Goal: Task Accomplishment & Management: Manage account settings

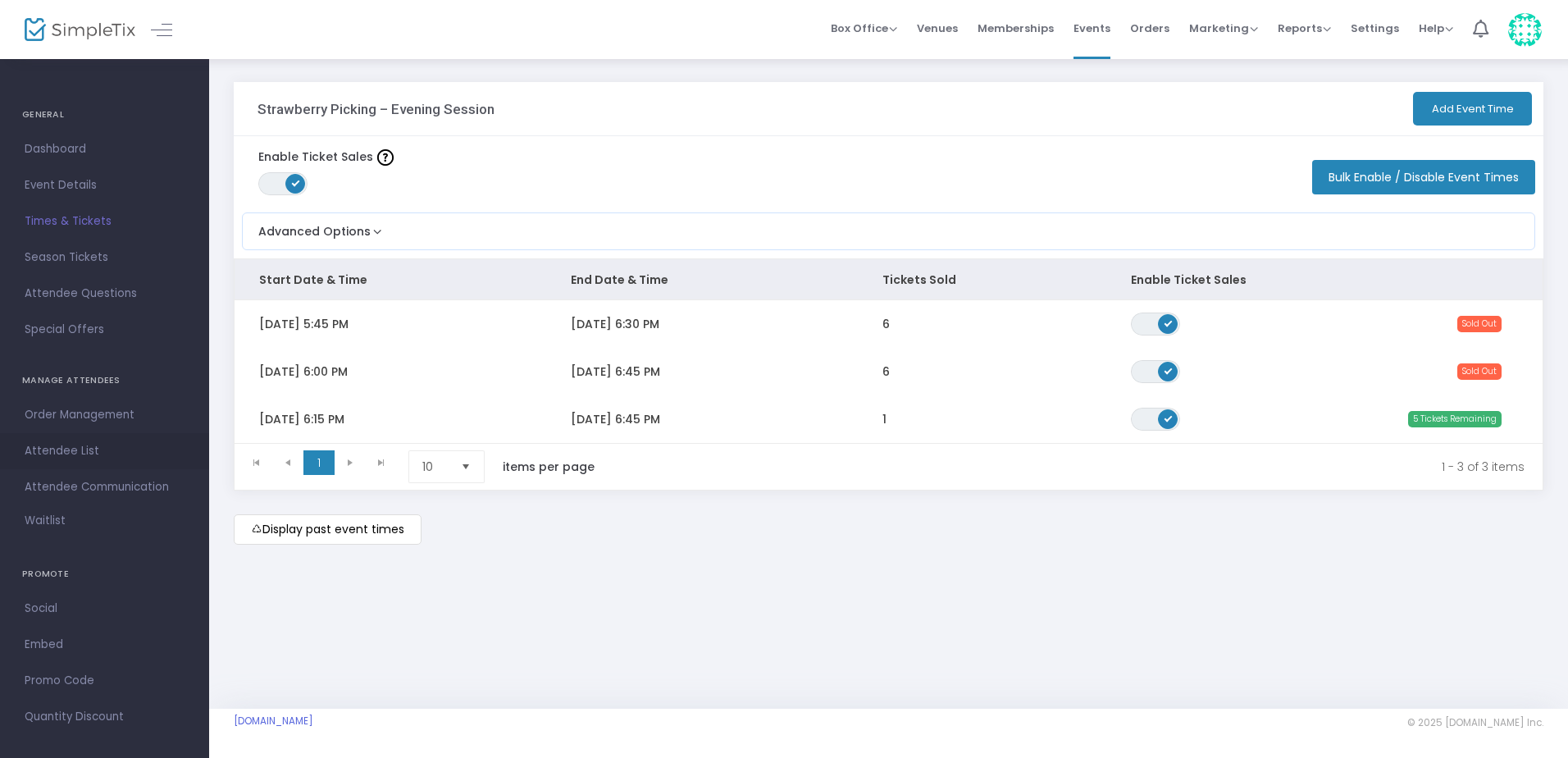
click at [85, 445] on span "Attendee List" at bounding box center [104, 451] width 160 height 22
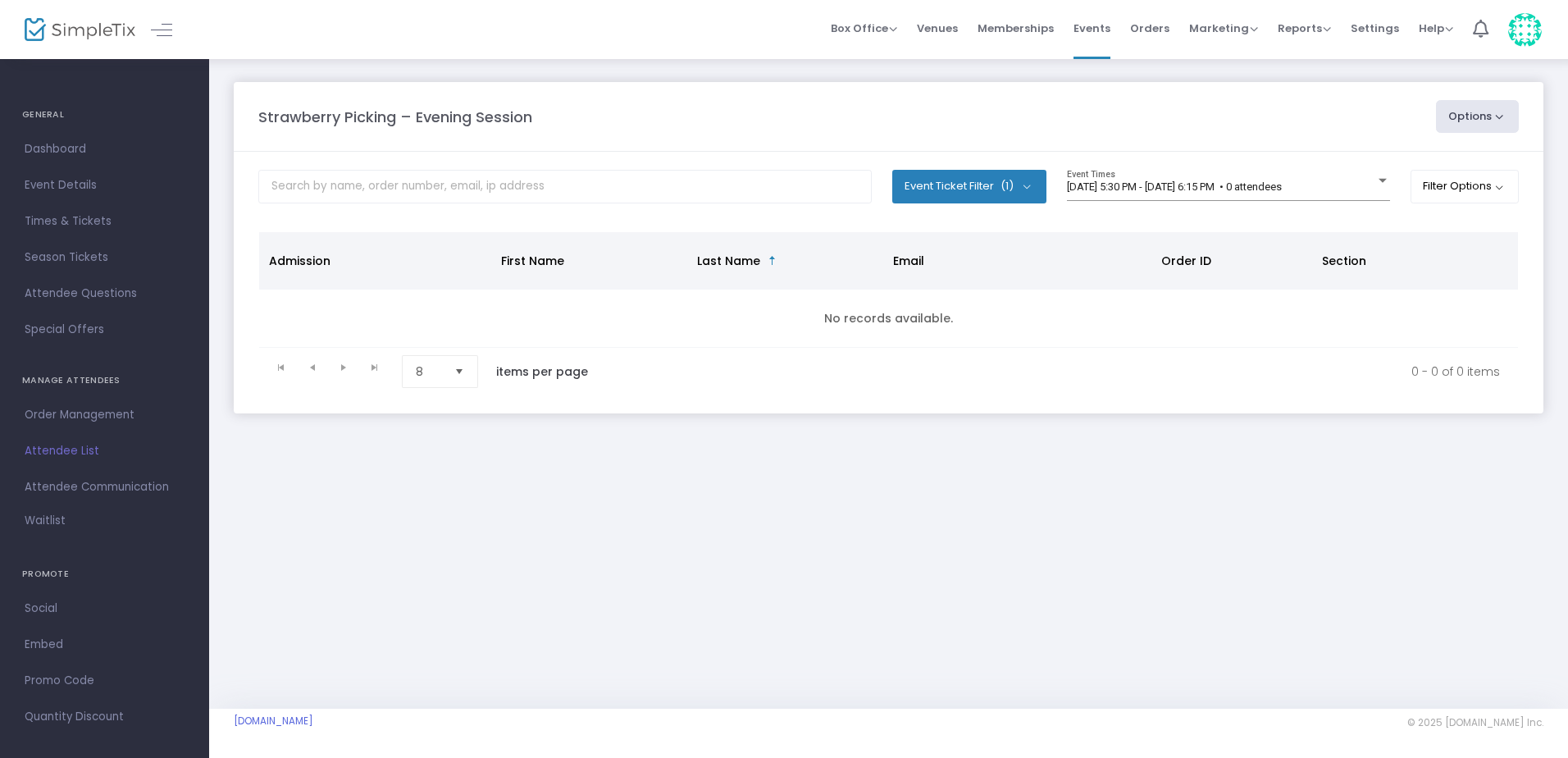
click at [458, 379] on span "Select" at bounding box center [459, 372] width 27 height 27
click at [429, 476] on span "50" at bounding box center [423, 471] width 15 height 16
click at [1090, 180] on div "7/8/2025 @ 5:30 PM - 7/8/2025 @ 6:15 PM • 0 attendees Event Times" at bounding box center [1229, 186] width 323 height 31
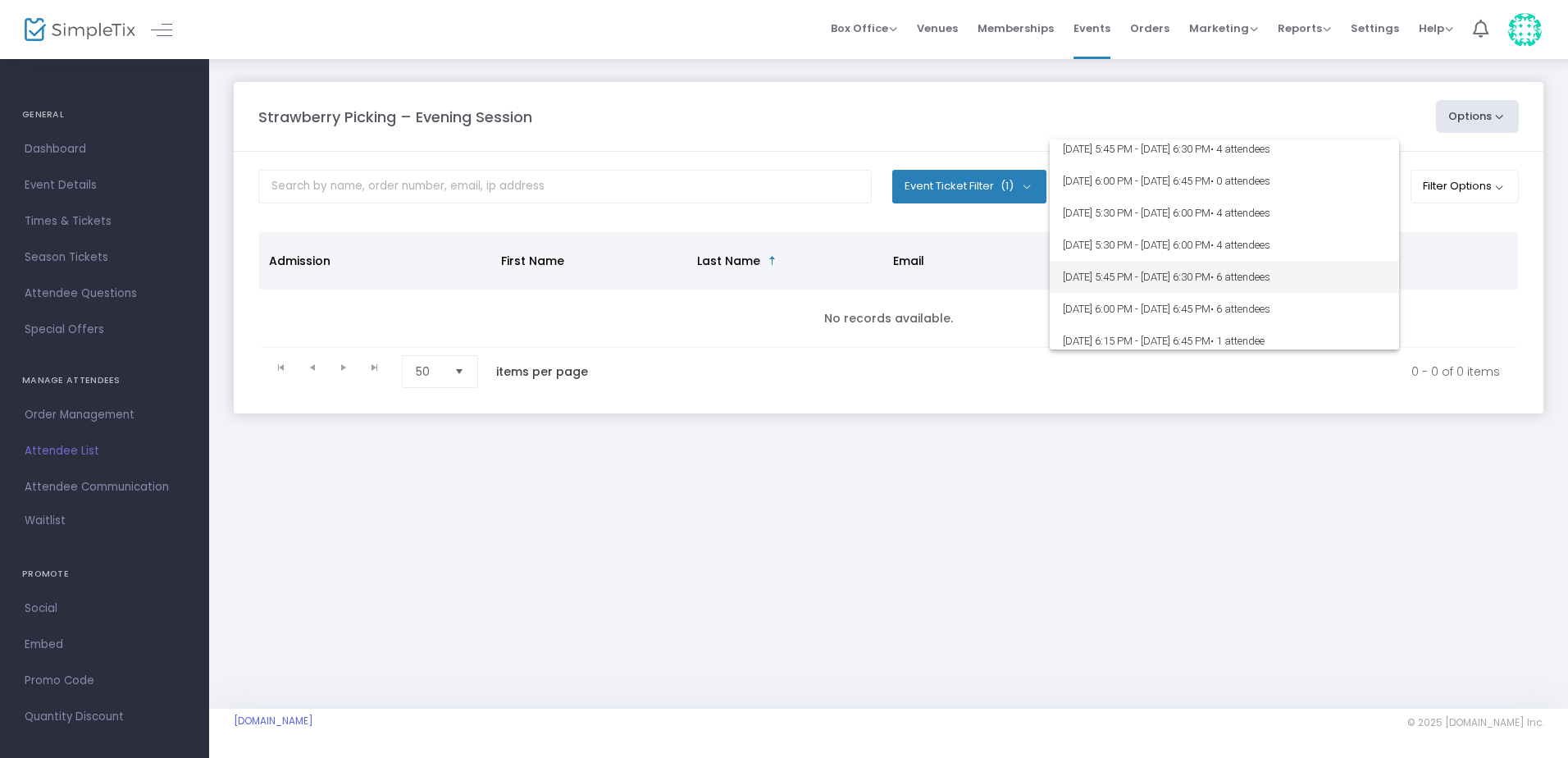
scroll to position [270, 0]
click at [1102, 339] on span "8/19/2025 @ 6:15 PM - 8/19/2025 @ 6:45 PM • 1 attendee" at bounding box center [1224, 333] width 323 height 32
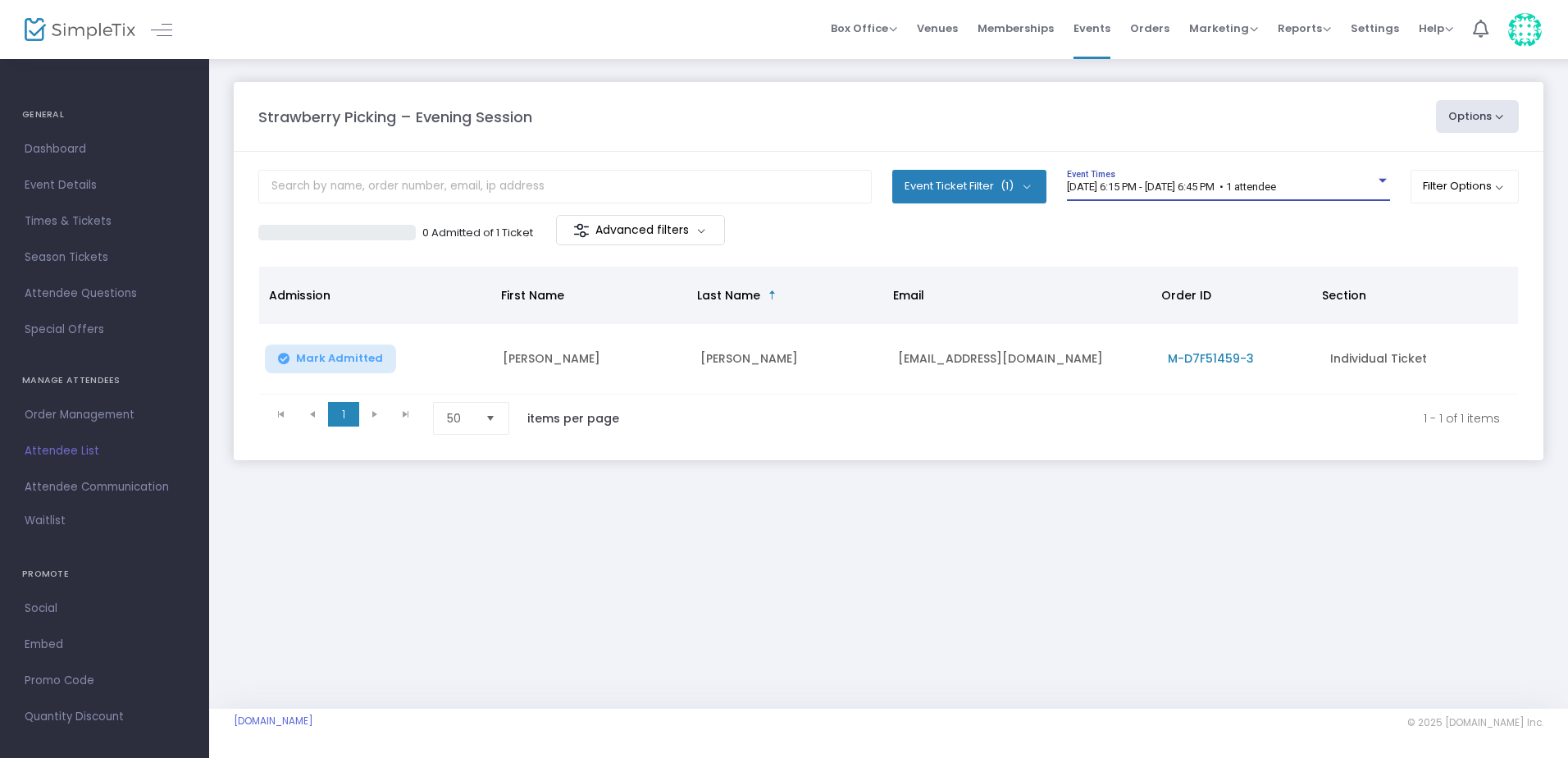
click at [1134, 191] on span "8/19/2025 @ 6:15 PM - 8/19/2025 @ 6:45 PM • 1 attendee" at bounding box center [1171, 187] width 209 height 12
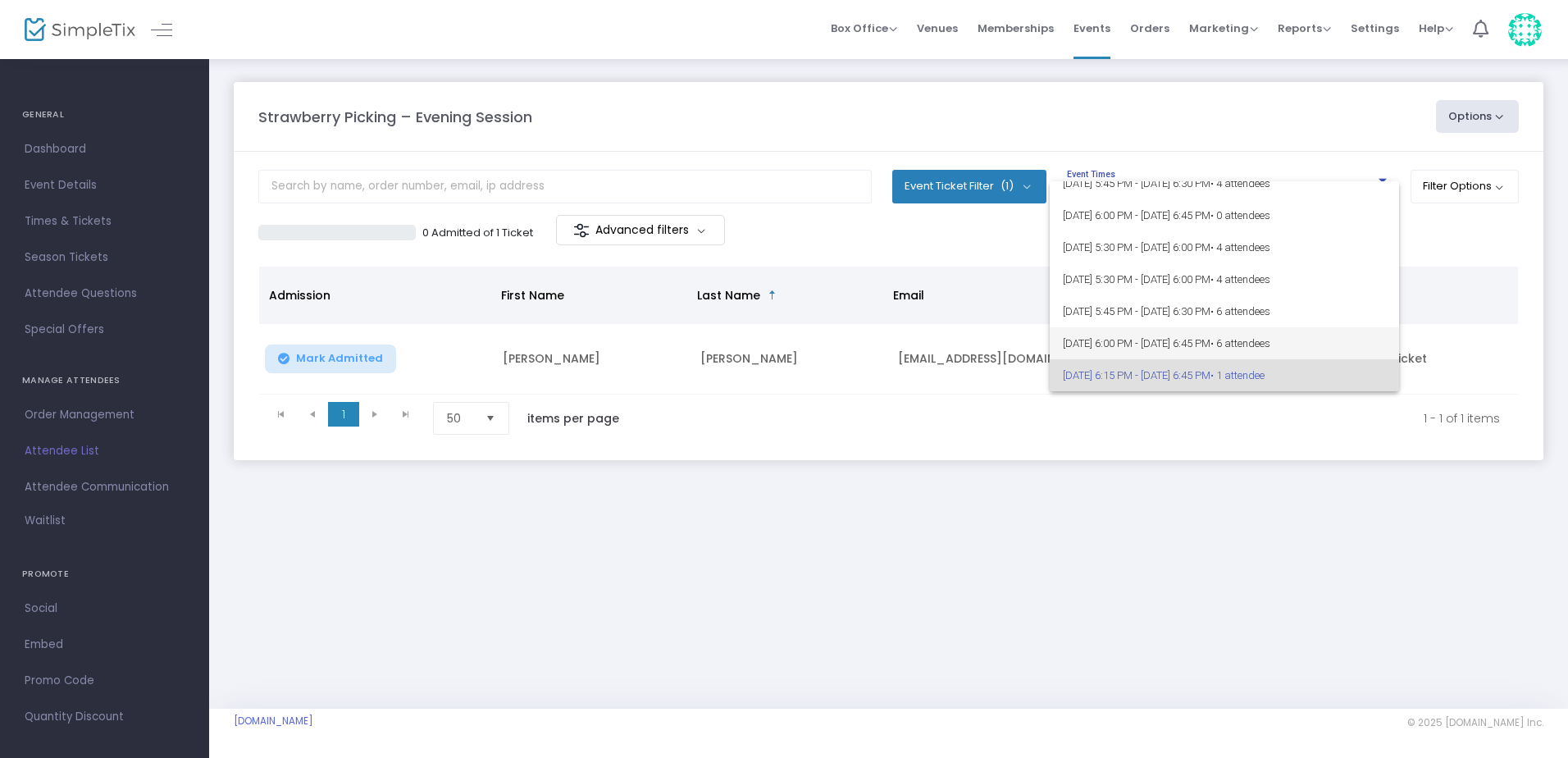
click at [1101, 350] on span "8/19/2025 @ 6:00 PM - 8/19/2025 @ 6:45 PM • 6 attendees" at bounding box center [1224, 343] width 323 height 32
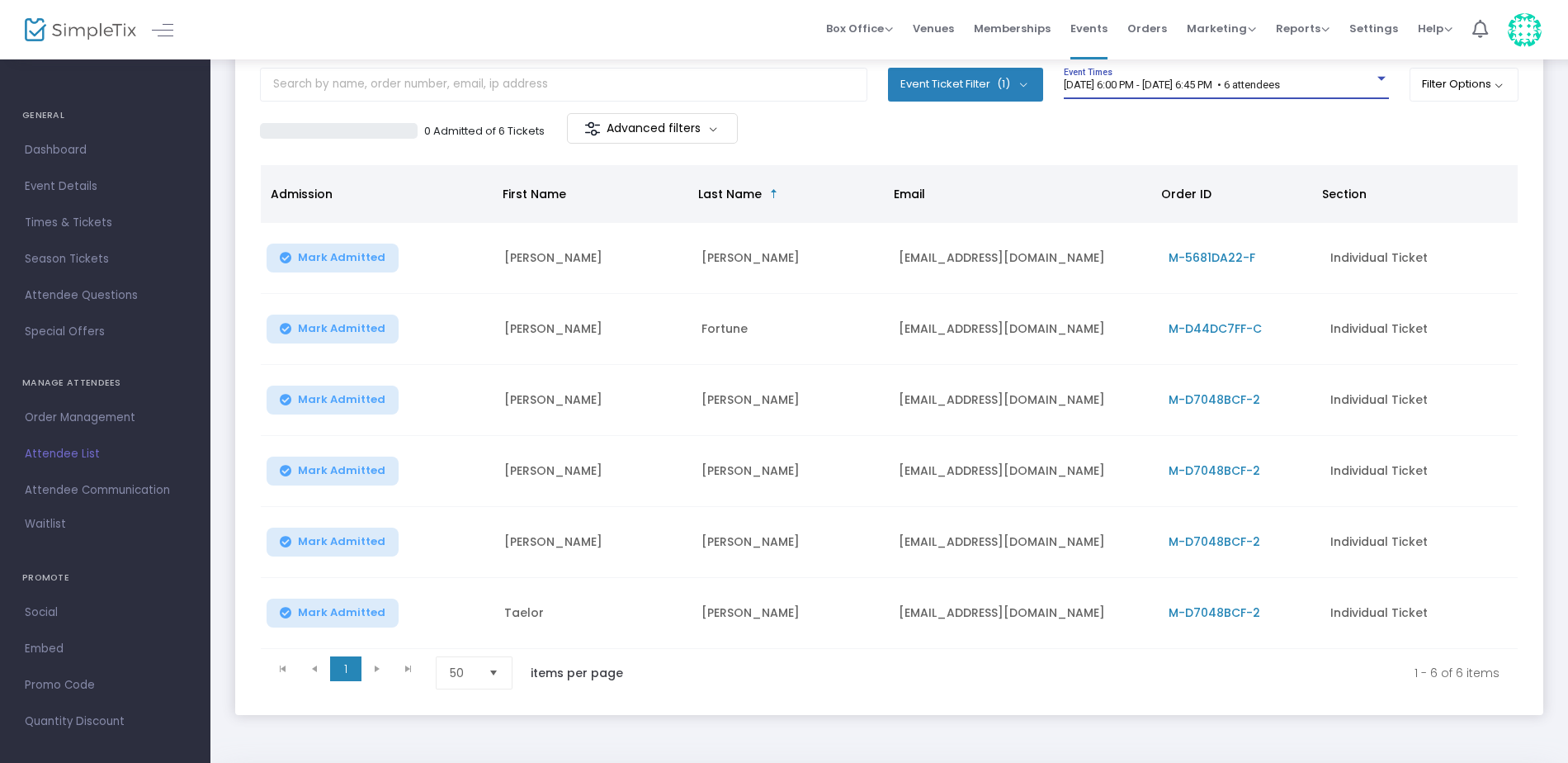
scroll to position [0, 0]
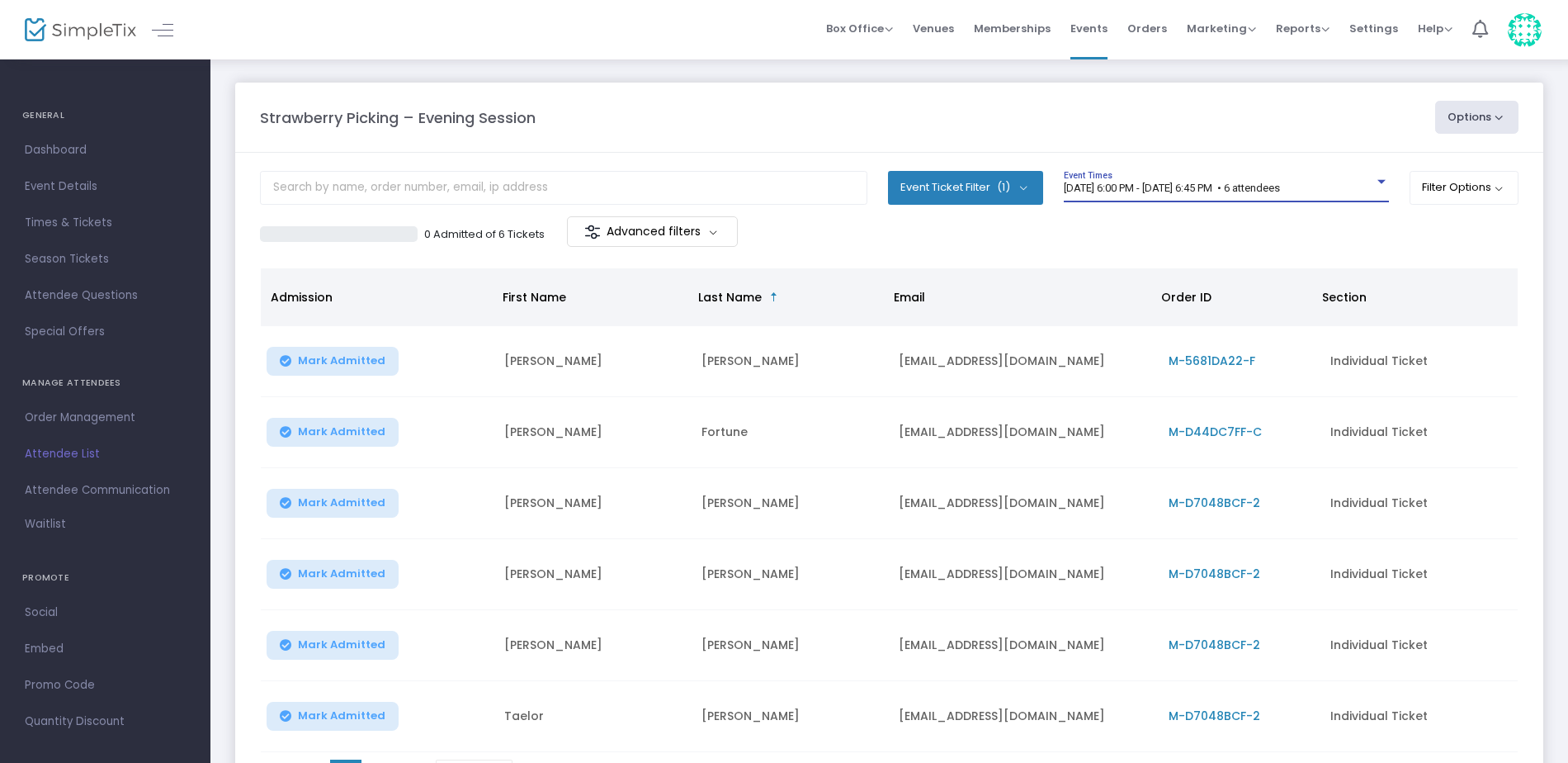
click at [1212, 192] on span "8/19/2025 @ 6:00 PM - 8/19/2025 @ 6:45 PM • 6 attendees" at bounding box center [1172, 188] width 217 height 12
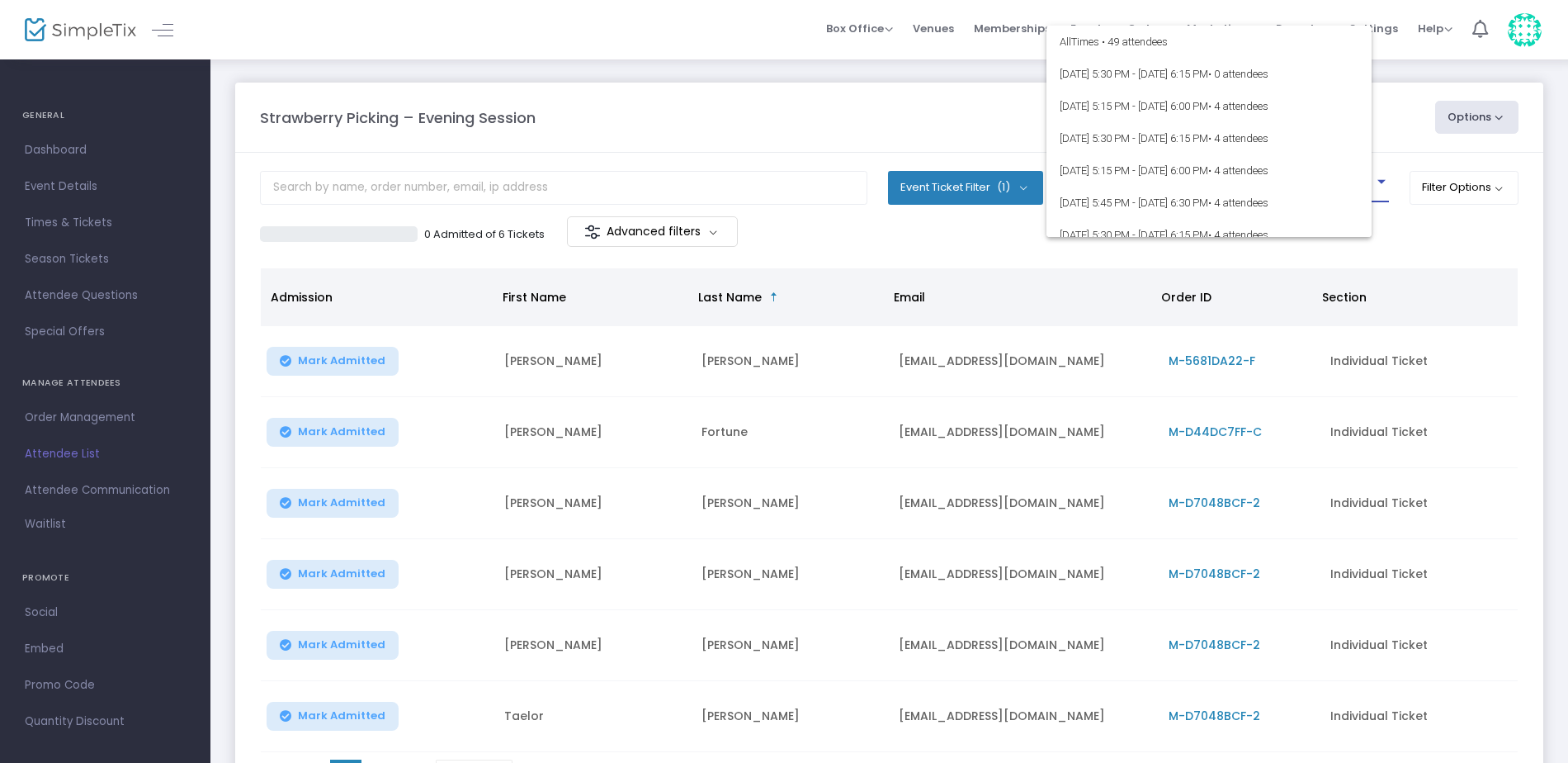
scroll to position [272, 0]
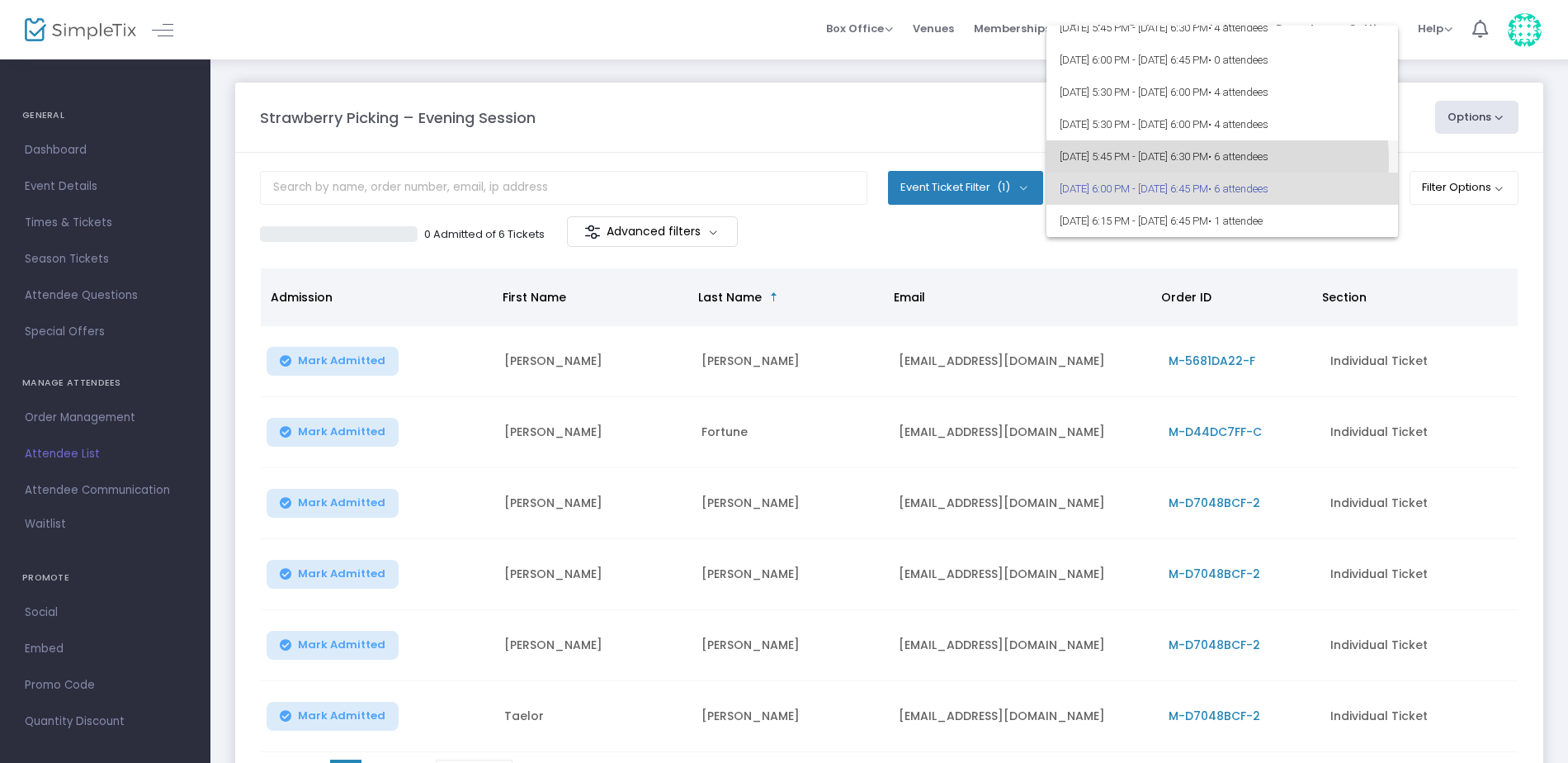
click at [1190, 160] on span "8/19/2025 @ 5:45 PM - 8/20/2025 @ 6:30 PM • 6 attendees" at bounding box center [1222, 156] width 325 height 32
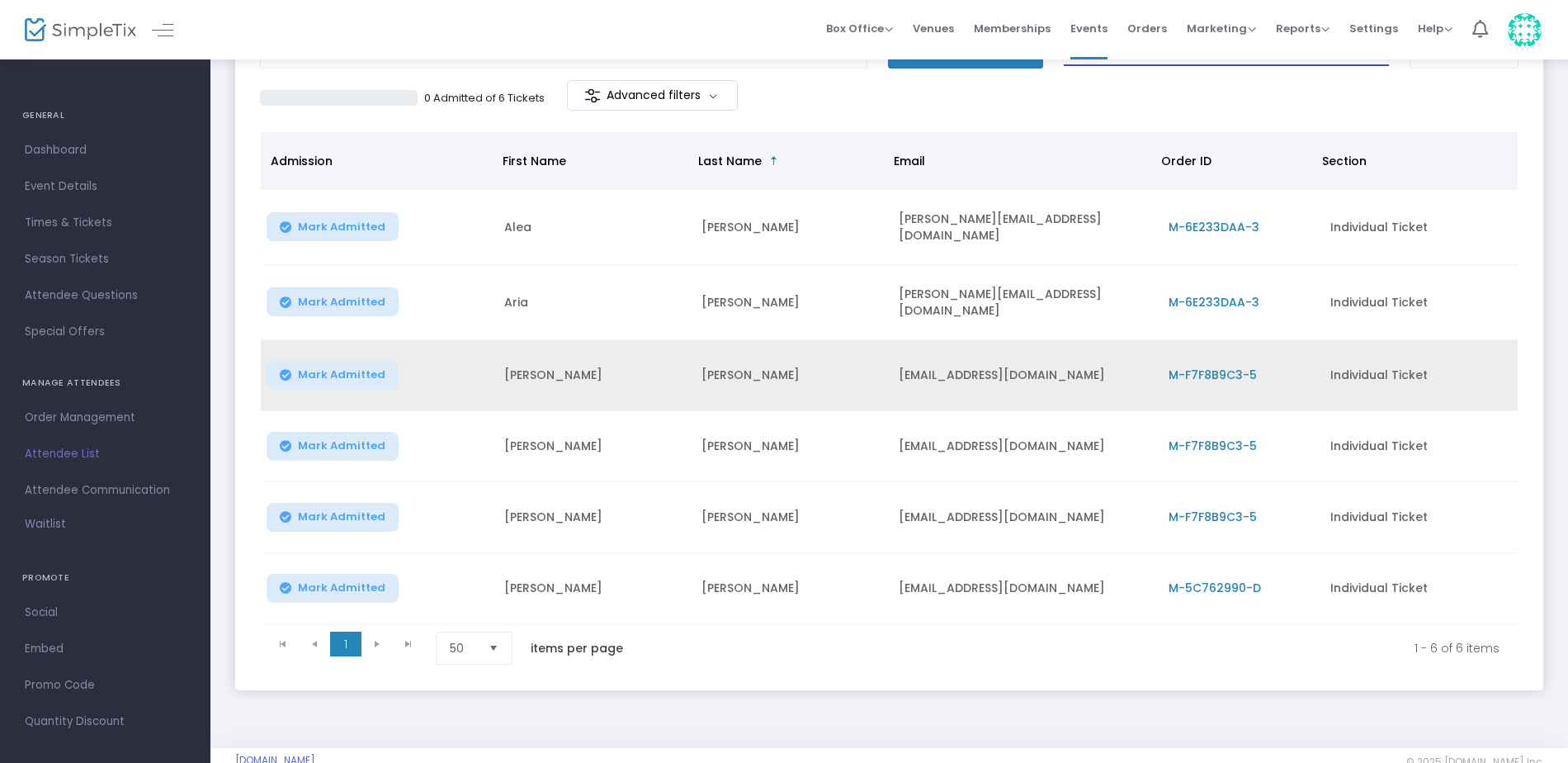
scroll to position [169, 0]
